Goal: Complete application form

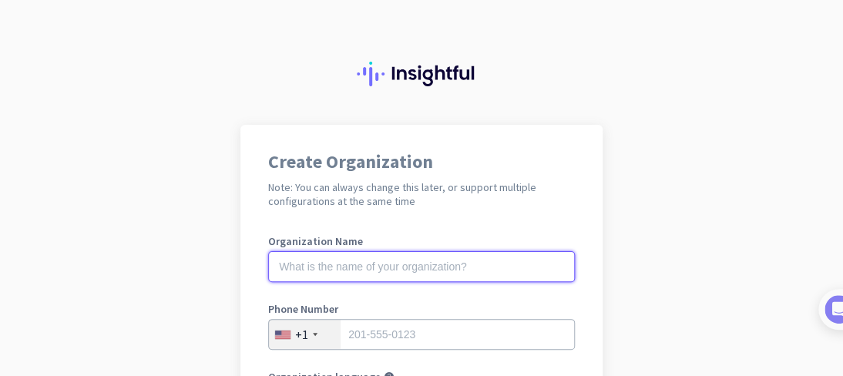
click at [413, 275] on input "text" at bounding box center [421, 266] width 307 height 31
type input "k"
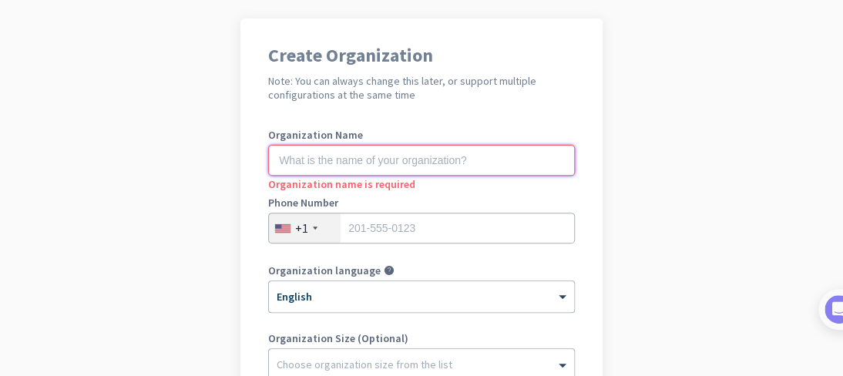
scroll to position [105, 0]
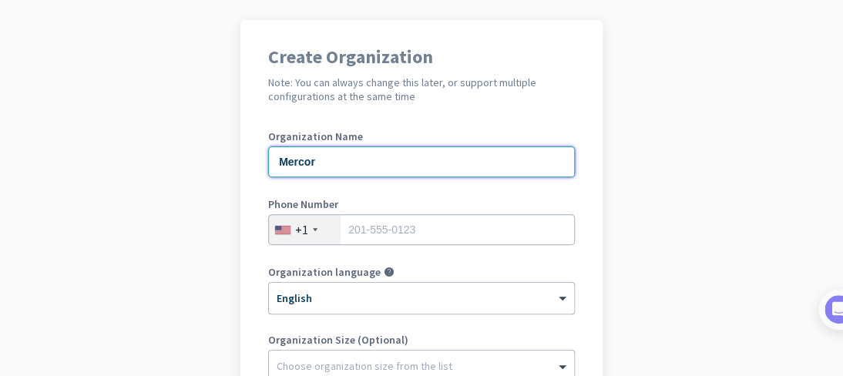
type input "Mercor"
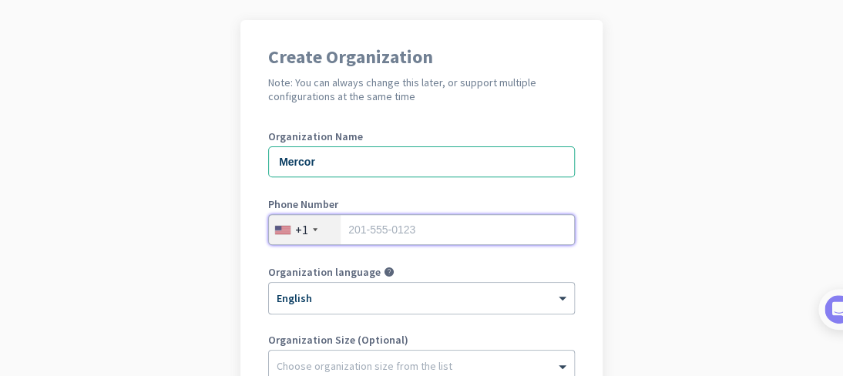
click at [341, 235] on input "tel" at bounding box center [421, 229] width 307 height 31
type input "7708859127"
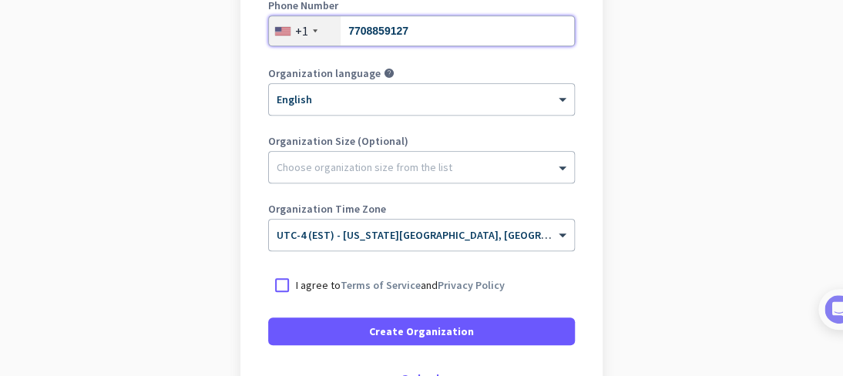
scroll to position [314, 0]
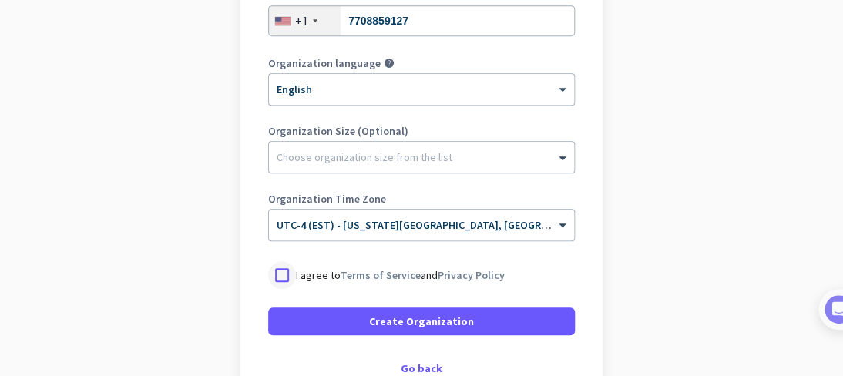
click at [274, 274] on div at bounding box center [282, 275] width 28 height 28
click at [542, 155] on div at bounding box center [421, 153] width 305 height 15
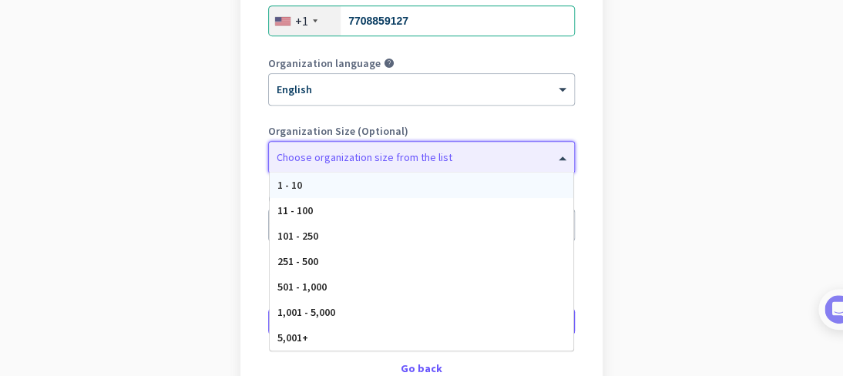
click at [282, 182] on span "1 - 10" at bounding box center [290, 185] width 25 height 14
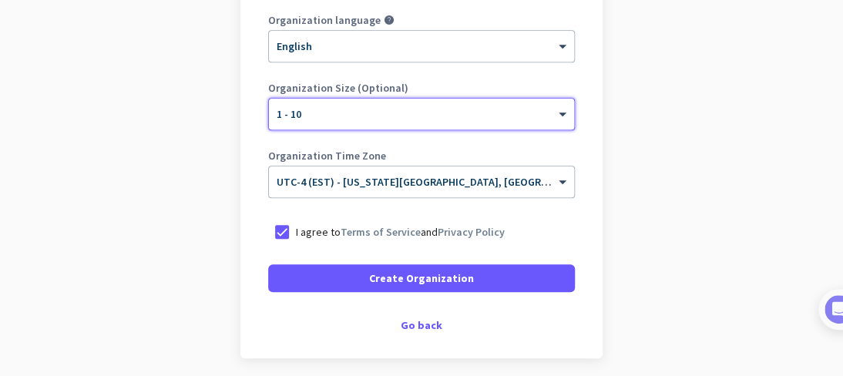
scroll to position [362, 0]
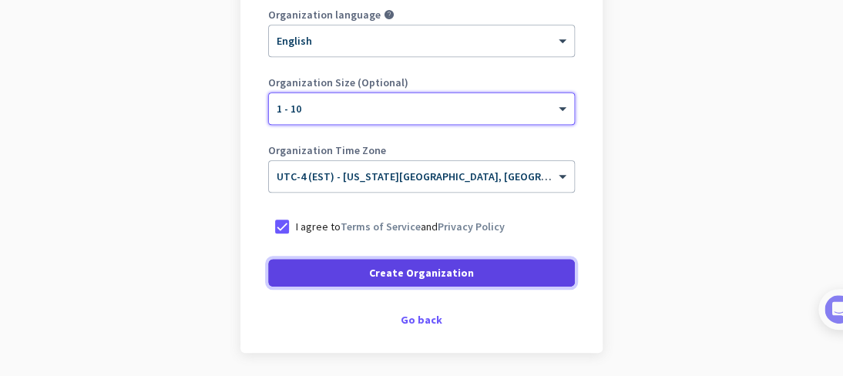
click at [526, 272] on span at bounding box center [421, 272] width 307 height 37
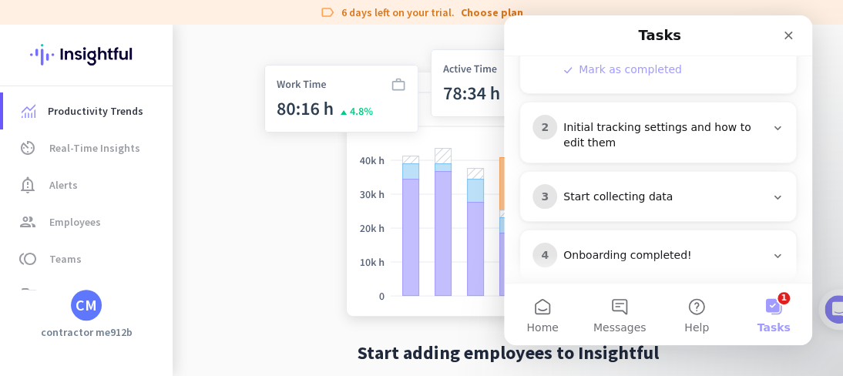
scroll to position [406, 0]
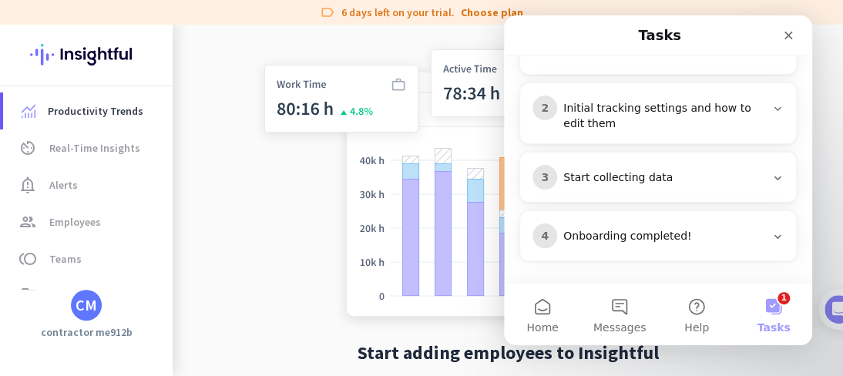
click at [779, 306] on button "1 Tasks" at bounding box center [773, 315] width 77 height 62
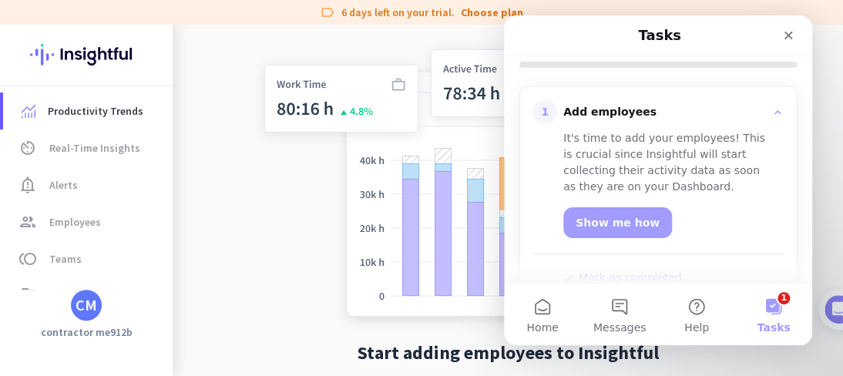
scroll to position [156, 0]
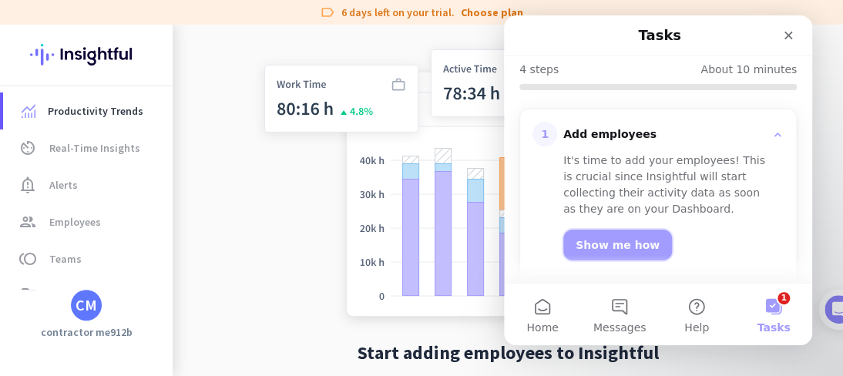
click at [627, 237] on link "Show me how" at bounding box center [618, 245] width 109 height 31
